Goal: Check status: Check status

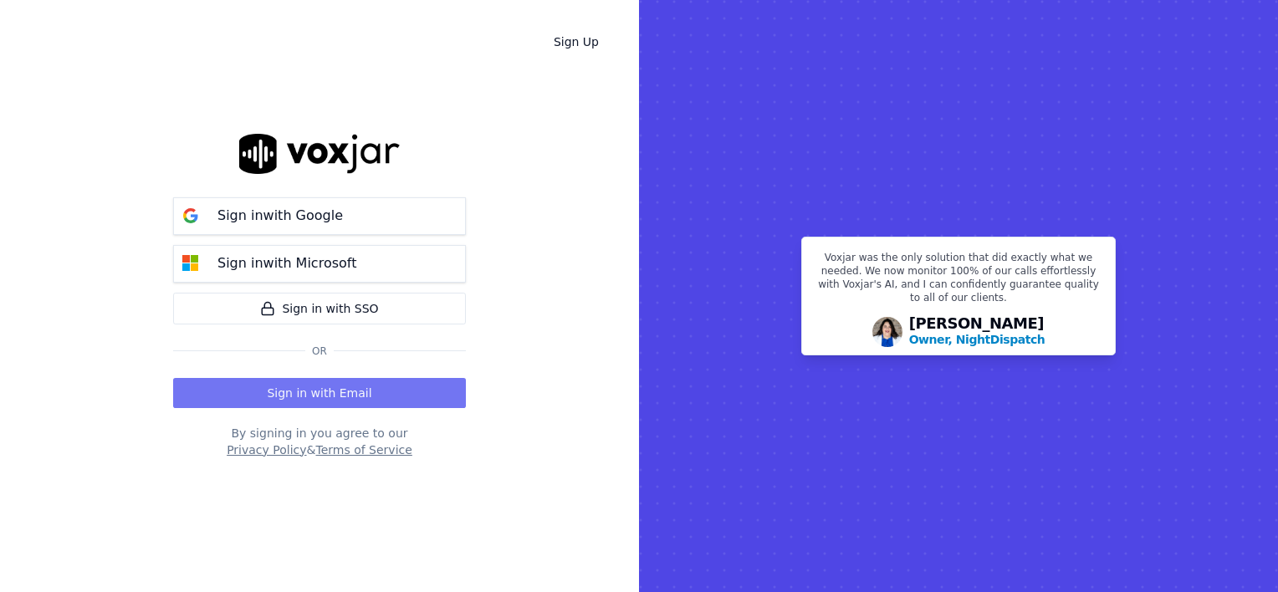
click at [332, 382] on button "Sign in with Email" at bounding box center [319, 393] width 293 height 30
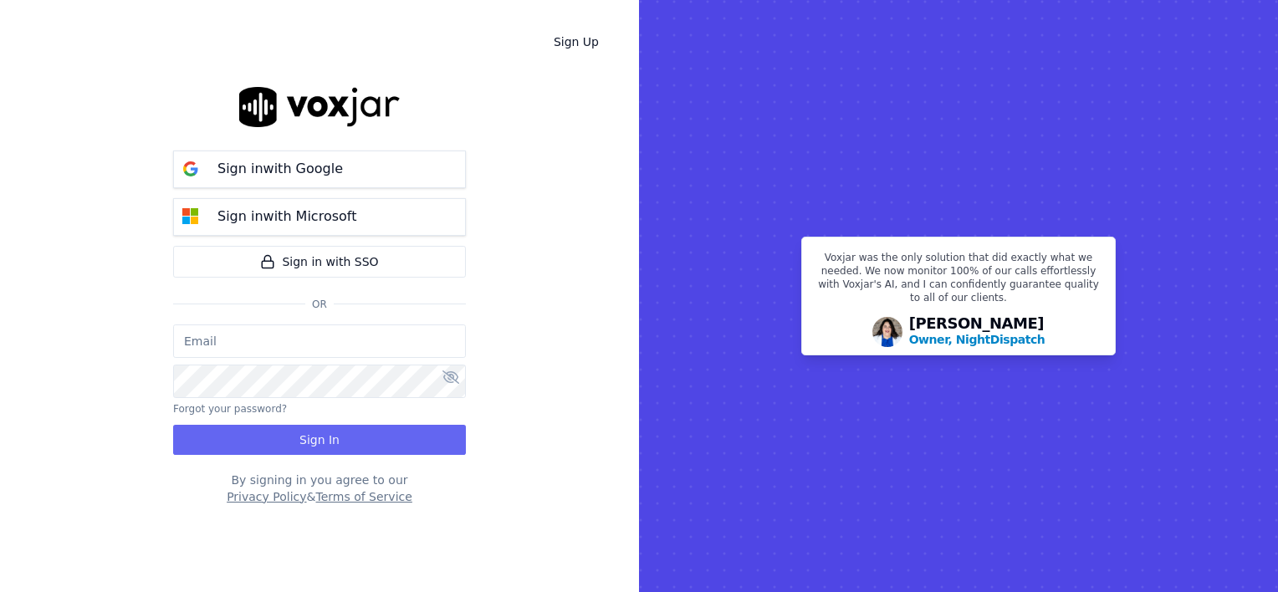
type input "wendy@deadringers.co"
click at [305, 432] on button "Sign In" at bounding box center [319, 440] width 293 height 30
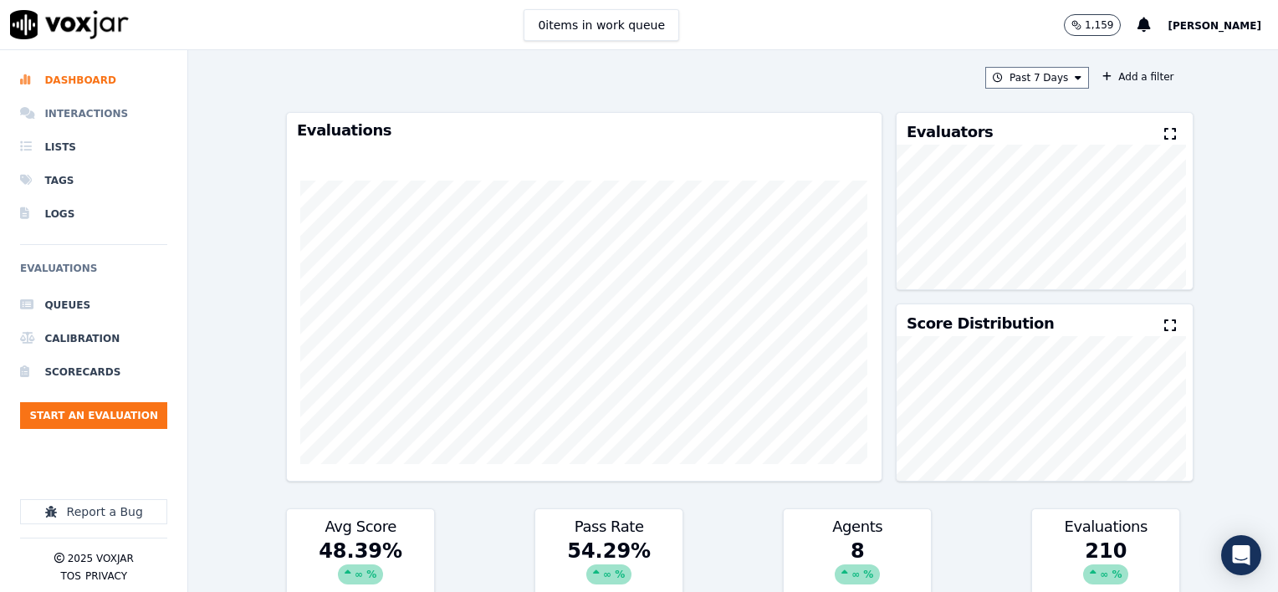
click at [74, 110] on li "Interactions" at bounding box center [93, 113] width 147 height 33
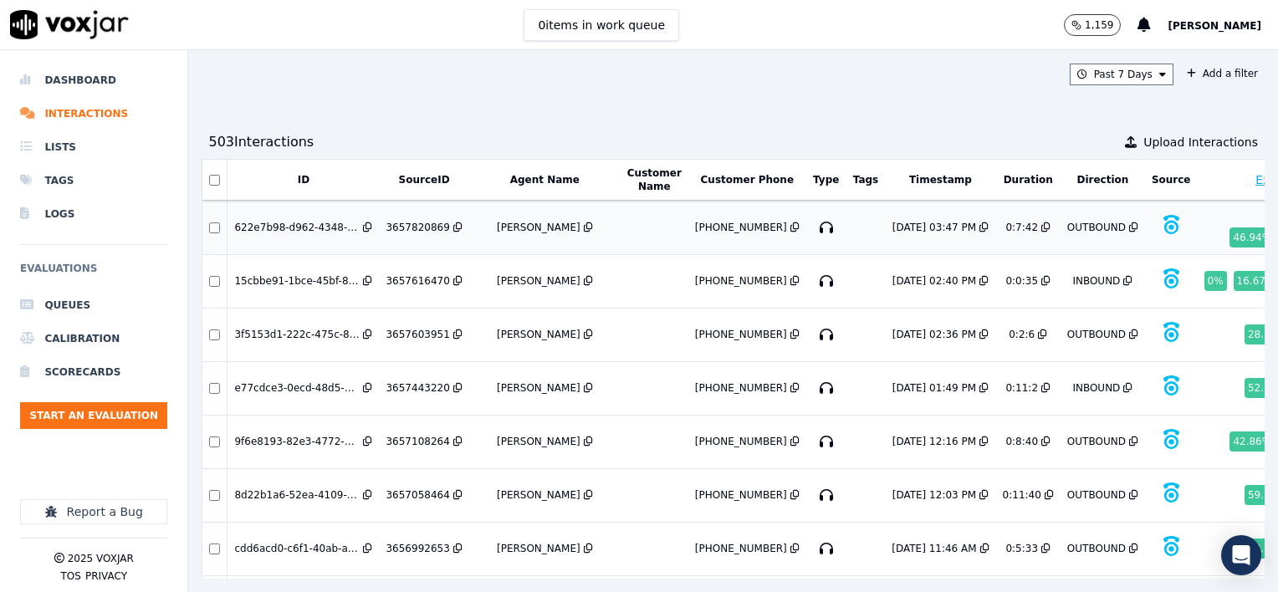
scroll to position [84, 0]
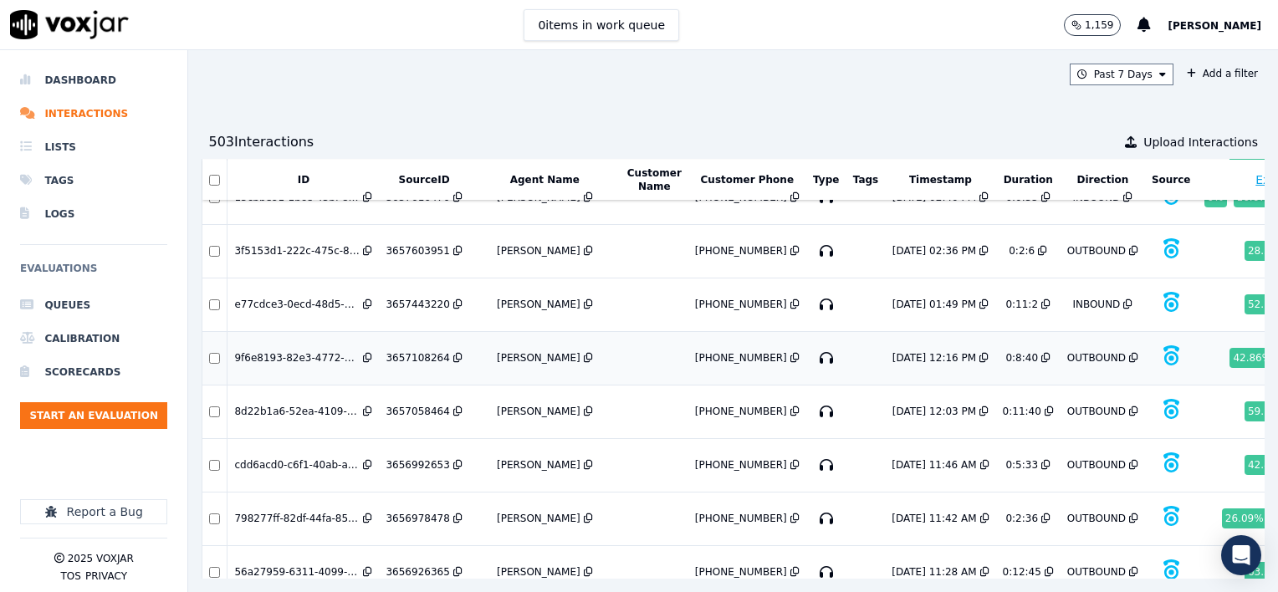
click at [416, 351] on div "3657108264" at bounding box center [418, 357] width 64 height 13
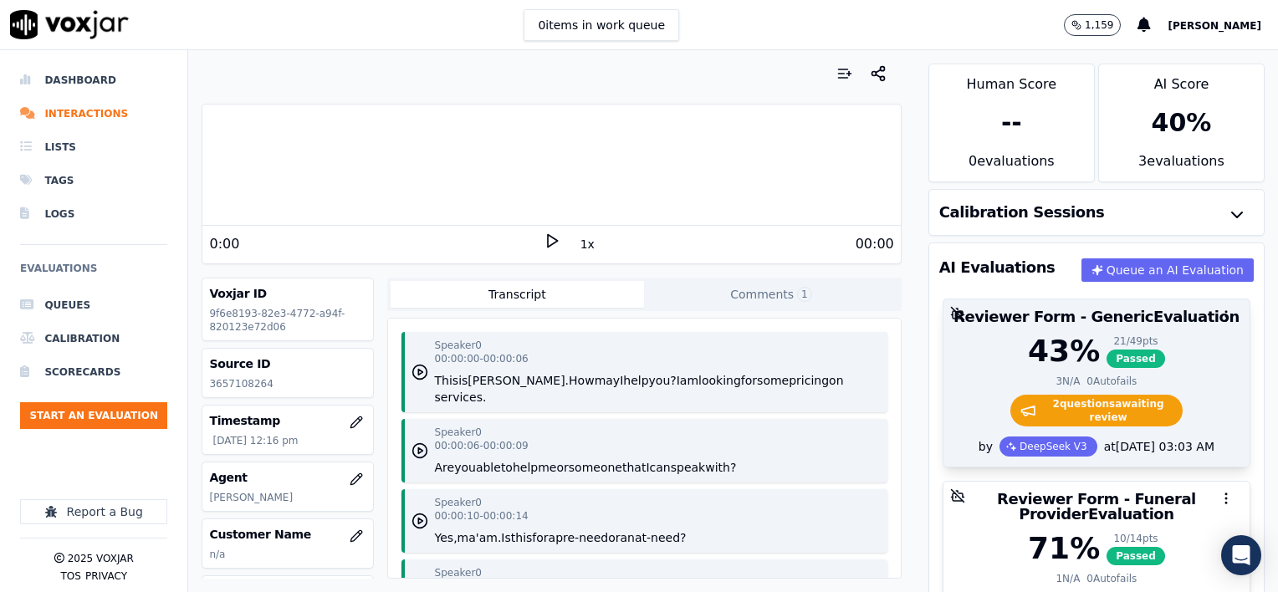
click at [1168, 361] on div "43 % 21 / 49 pts Passed" at bounding box center [1097, 351] width 286 height 33
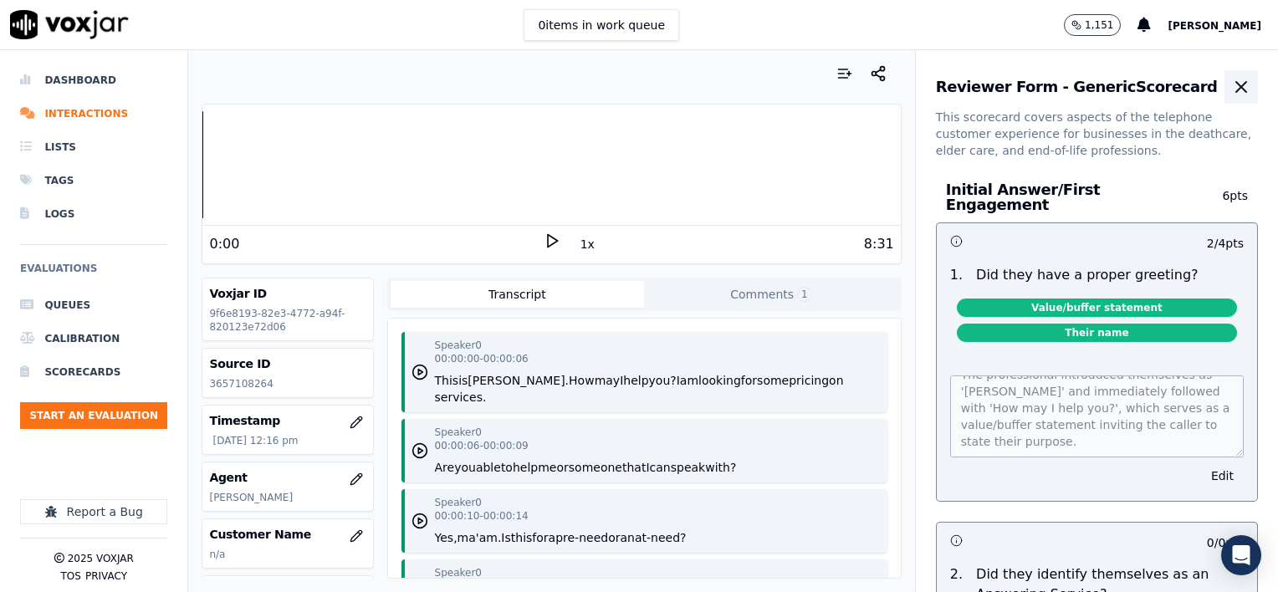
click at [1232, 85] on icon "button" at bounding box center [1242, 87] width 20 height 20
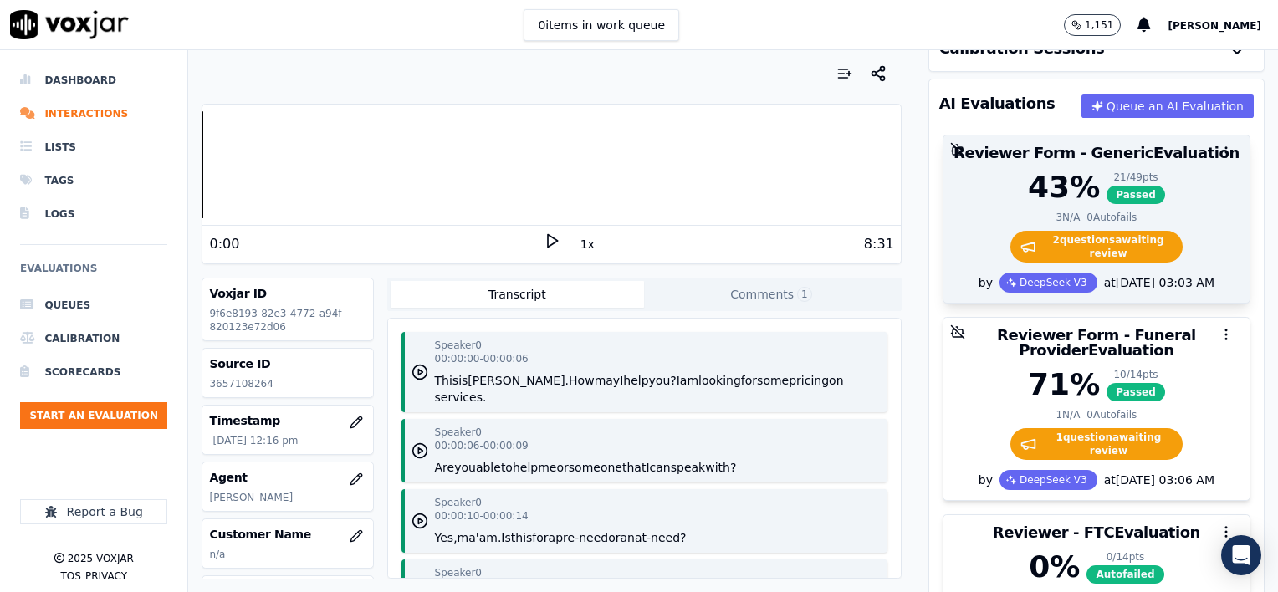
scroll to position [167, 0]
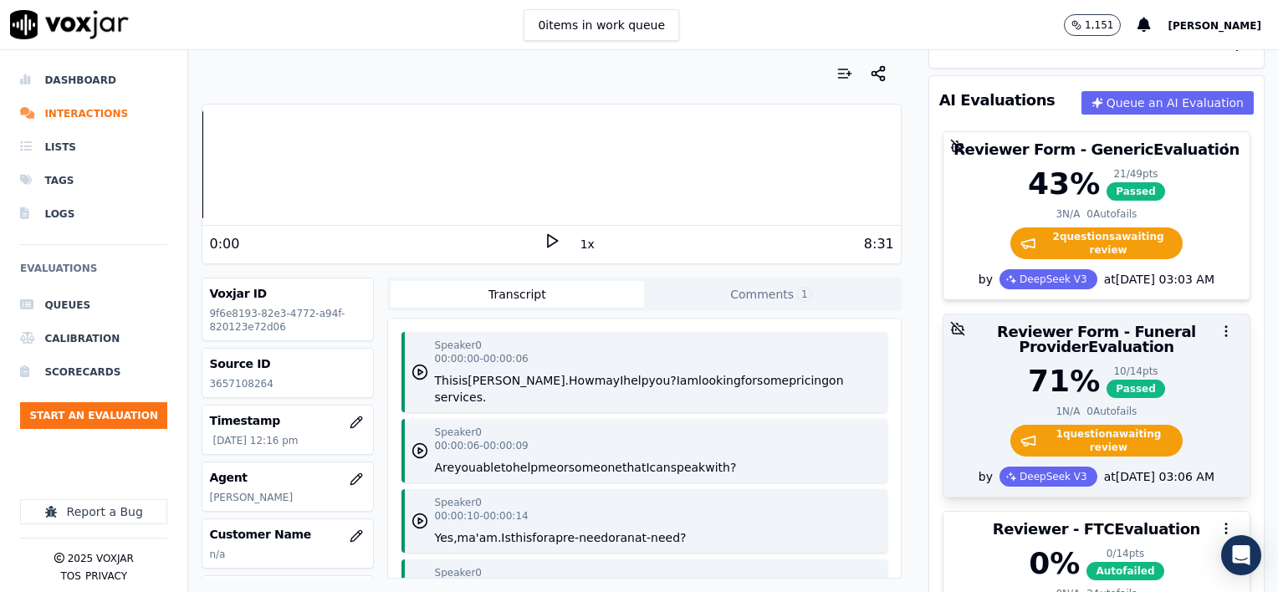
click at [1151, 361] on div "Reviewer Form - Funeral Provider Evaluation" at bounding box center [1097, 340] width 306 height 50
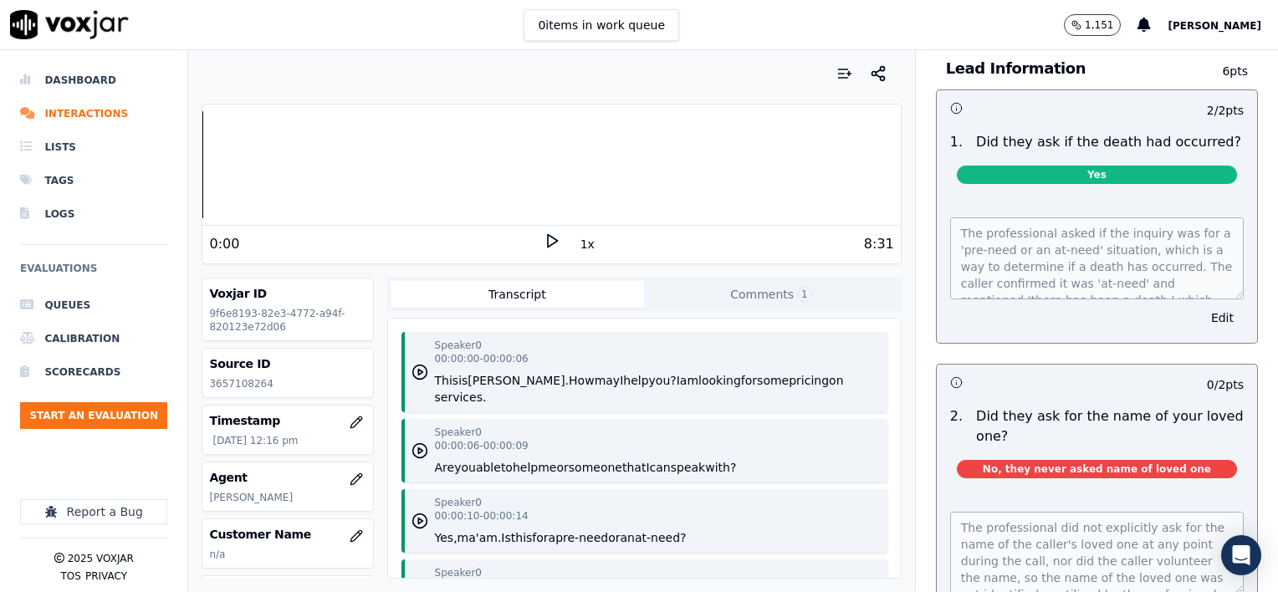
scroll to position [0, 0]
